Goal: Task Accomplishment & Management: Manage account settings

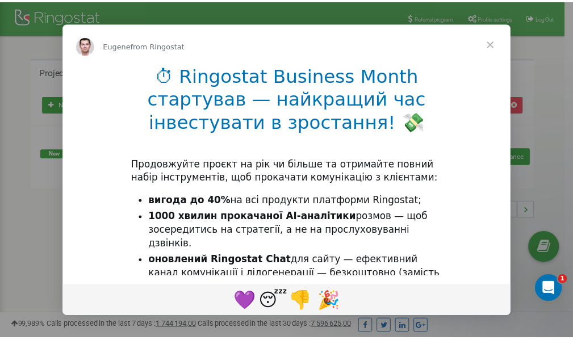
scroll to position [170, 0]
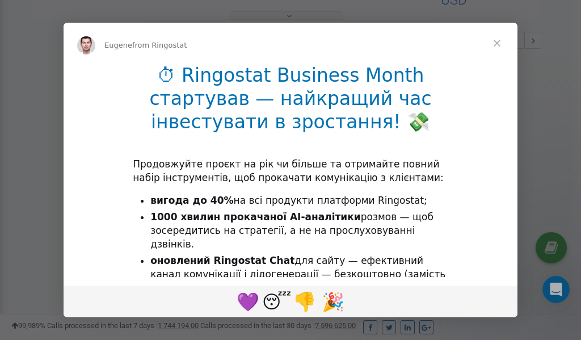
click at [500, 44] on span "Close" at bounding box center [497, 43] width 41 height 41
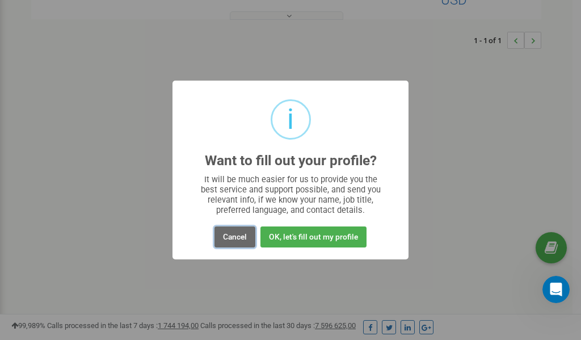
click at [234, 238] on button "Cancel" at bounding box center [235, 236] width 41 height 21
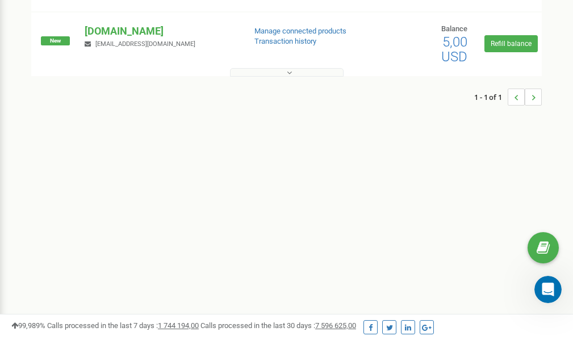
scroll to position [0, 0]
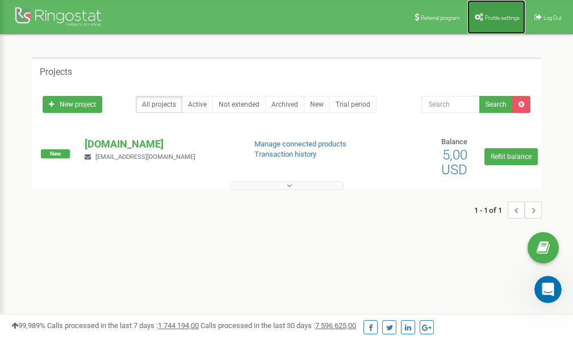
click at [489, 20] on span "Profile settings" at bounding box center [502, 18] width 35 height 6
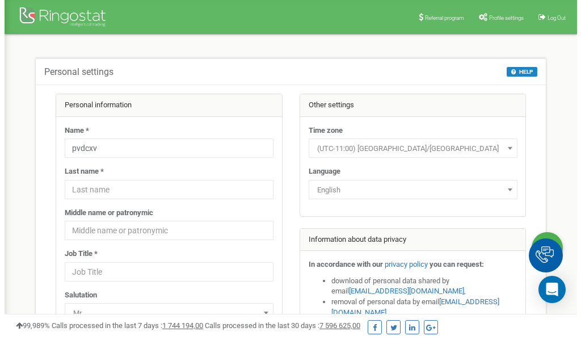
scroll to position [57, 0]
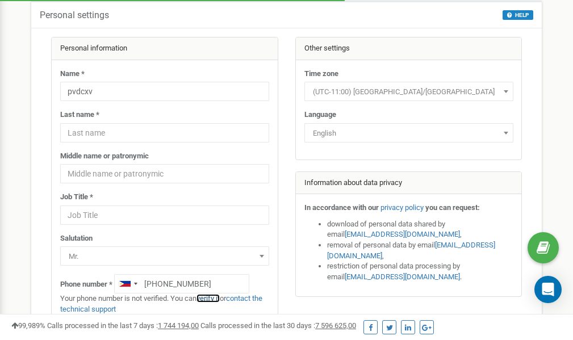
click at [215, 297] on link "verify it" at bounding box center [207, 298] width 23 height 9
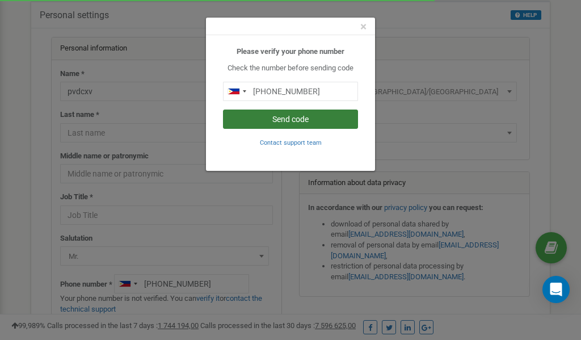
click at [299, 120] on button "Send code" at bounding box center [290, 119] width 135 height 19
